Goal: Task Accomplishment & Management: Complete application form

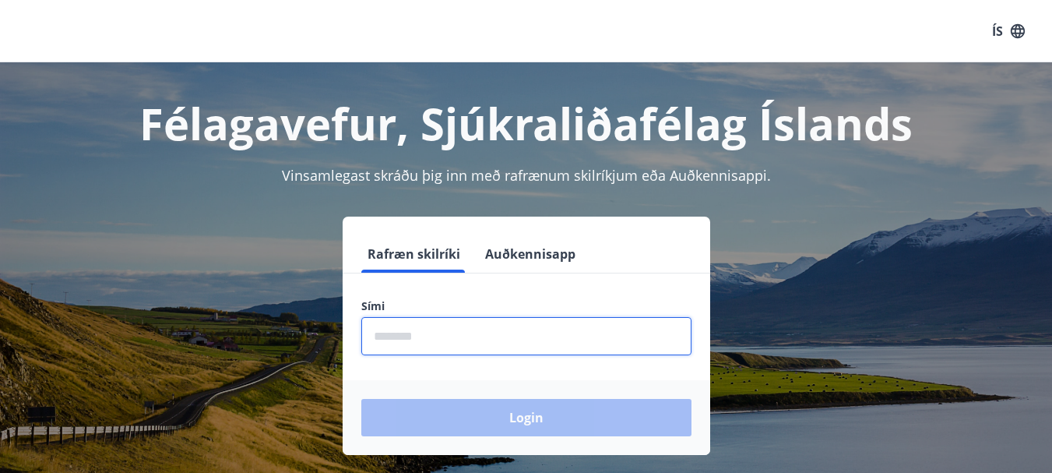
click at [400, 323] on input "phone" at bounding box center [526, 336] width 330 height 38
type input "*"
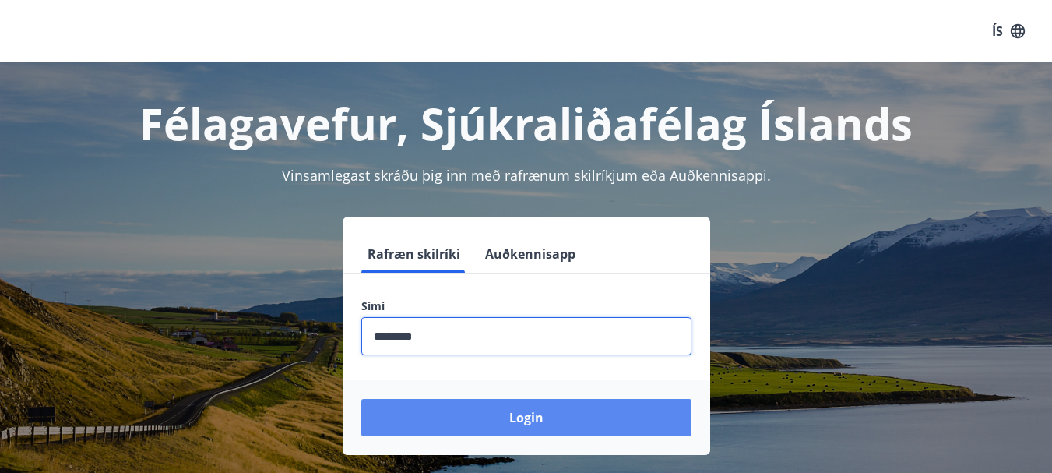
type input "********"
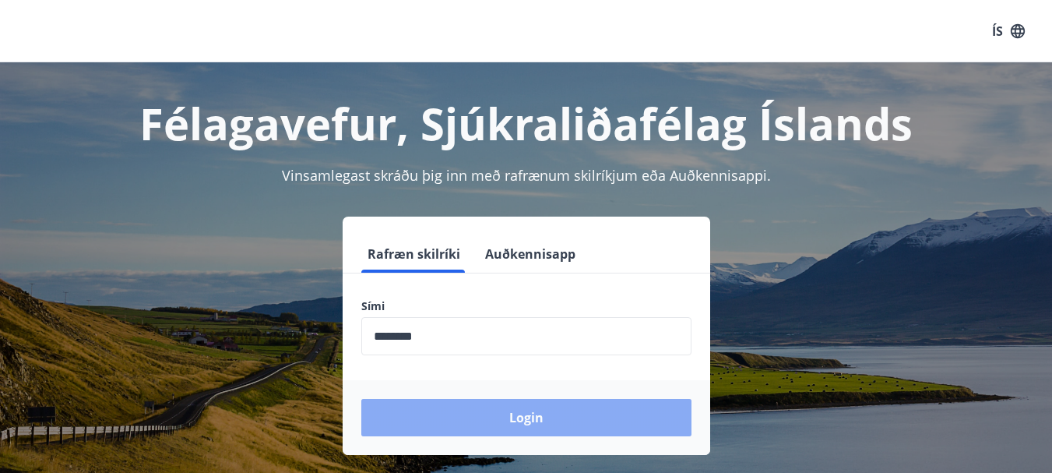
click at [550, 420] on button "Login" at bounding box center [526, 417] width 330 height 37
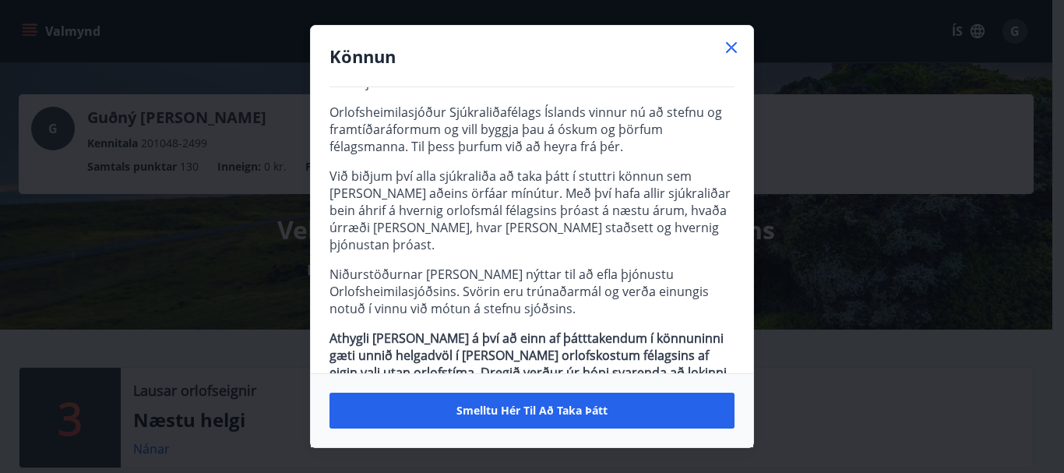
scroll to position [66, 0]
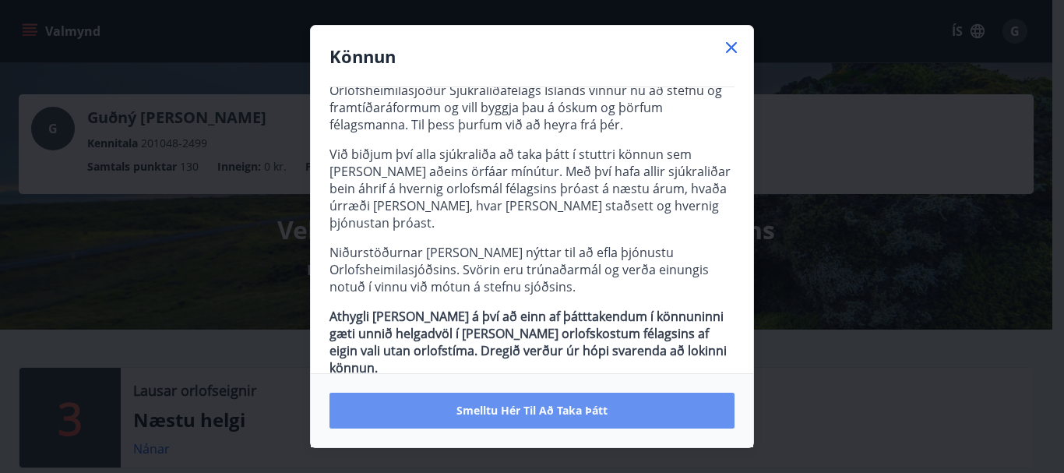
click at [506, 402] on button "Smelltu hér til að taka þátt" at bounding box center [531, 411] width 405 height 36
